Goal: Communication & Community: Answer question/provide support

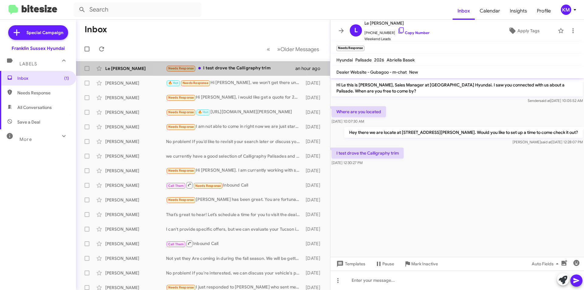
click at [217, 69] on div "Needs Response I test drove the Calligraphy trim" at bounding box center [230, 68] width 129 height 7
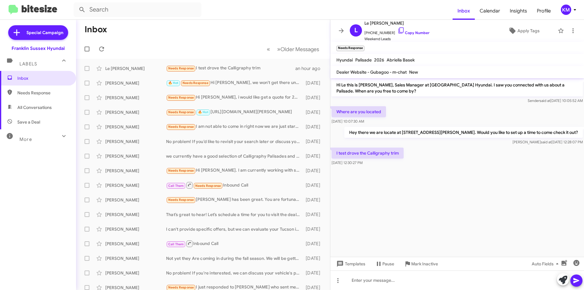
drag, startPoint x: 404, startPoint y: 23, endPoint x: 385, endPoint y: 25, distance: 18.7
click at [385, 25] on span "Le [PERSON_NAME]" at bounding box center [396, 22] width 65 height 7
copy span "D'Angelo"
drag, startPoint x: 388, startPoint y: 31, endPoint x: 366, endPoint y: 33, distance: 22.3
click at [366, 33] on span "[PHONE_NUMBER] Copy Number" at bounding box center [396, 31] width 65 height 9
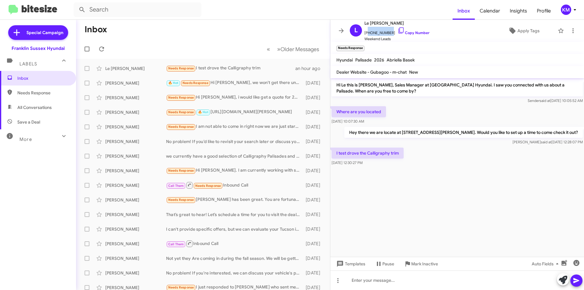
copy span "16462847750"
click at [386, 278] on div at bounding box center [457, 279] width 254 height 19
click at [576, 282] on icon at bounding box center [576, 280] width 6 height 5
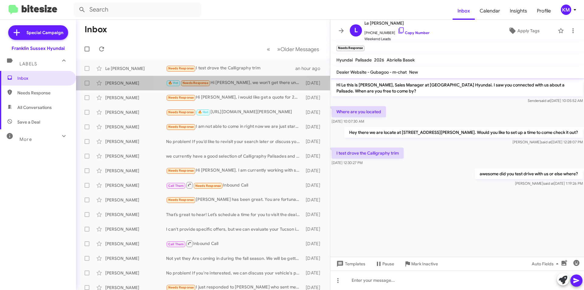
click at [221, 85] on div "🔥 Hot Needs Response Hi [PERSON_NAME], we won't get there until 2:30 just to gi…" at bounding box center [234, 82] width 137 height 7
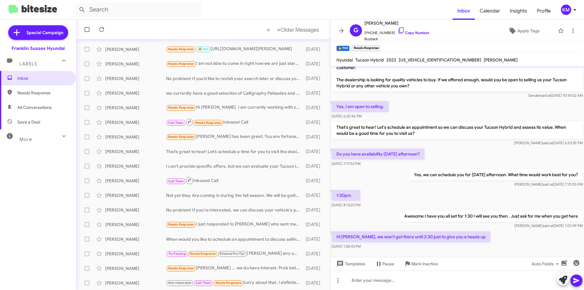
scroll to position [63, 0]
click at [36, 108] on span "All Conversations" at bounding box center [34, 107] width 34 height 6
type input "in:all-conversations"
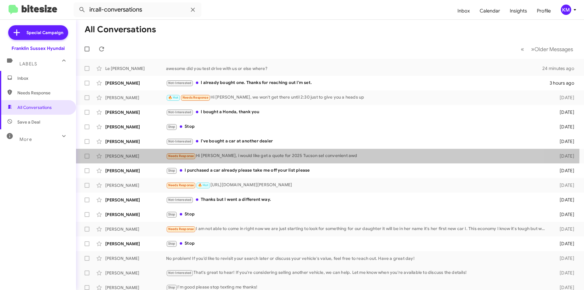
click at [214, 154] on div "Needs Response Hi [PERSON_NAME], i would like get a quote for 2025 Tucson sel c…" at bounding box center [358, 155] width 384 height 7
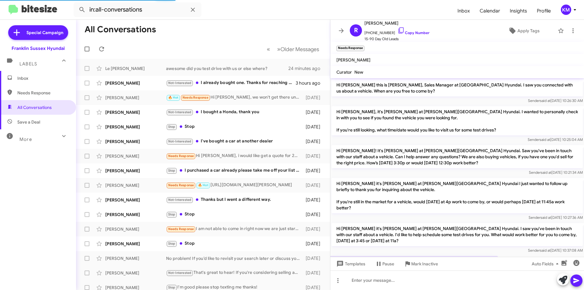
scroll to position [22, 0]
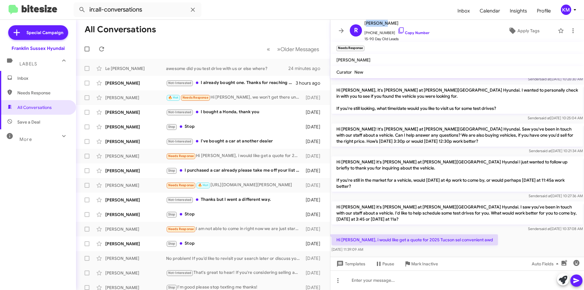
drag, startPoint x: 380, startPoint y: 23, endPoint x: 364, endPoint y: 23, distance: 15.2
click at [364, 23] on span "[PERSON_NAME]" at bounding box center [396, 22] width 65 height 7
copy span "[PERSON_NAME]"
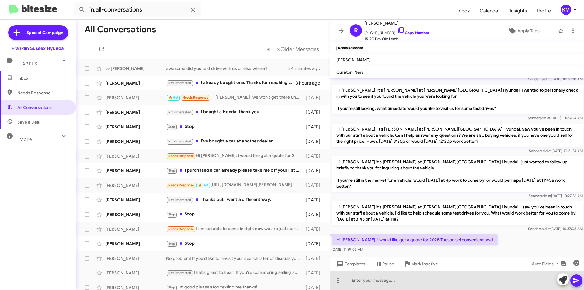
click at [368, 279] on div at bounding box center [457, 279] width 254 height 19
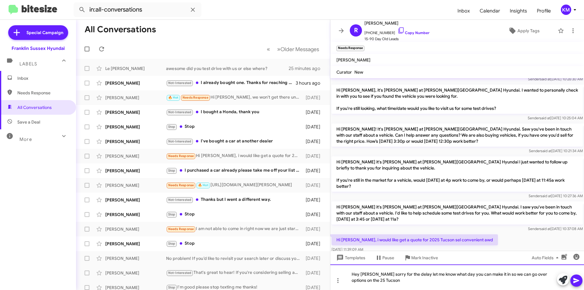
click at [361, 273] on div "Hey [PERSON_NAME] sorry for the delay let me know what day you can make it in s…" at bounding box center [457, 277] width 254 height 26
click at [575, 282] on icon at bounding box center [576, 280] width 6 height 5
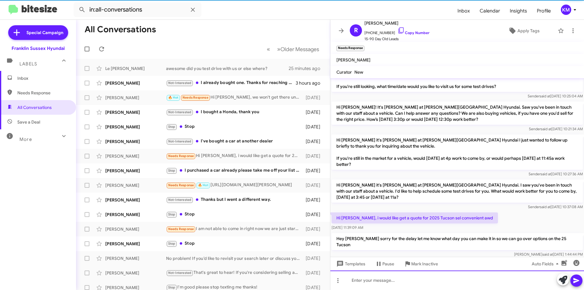
scroll to position [44, 0]
